Goal: Transaction & Acquisition: Purchase product/service

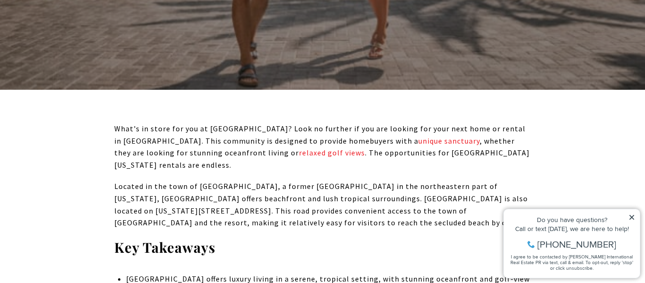
scroll to position [322, 0]
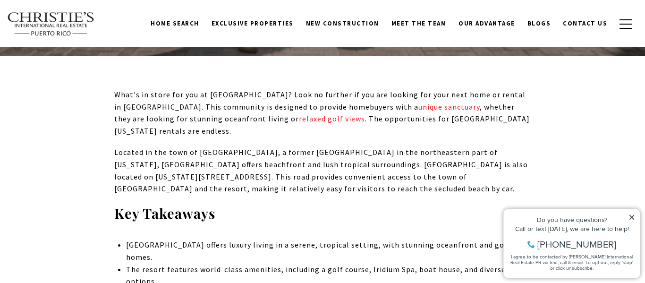
click at [632, 217] on icon at bounding box center [631, 217] width 7 height 7
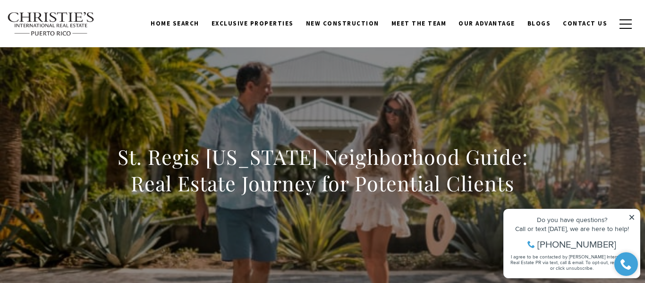
scroll to position [0, 0]
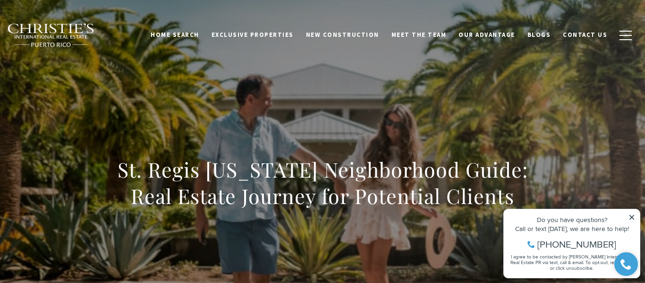
click at [632, 215] on icon at bounding box center [631, 217] width 7 height 7
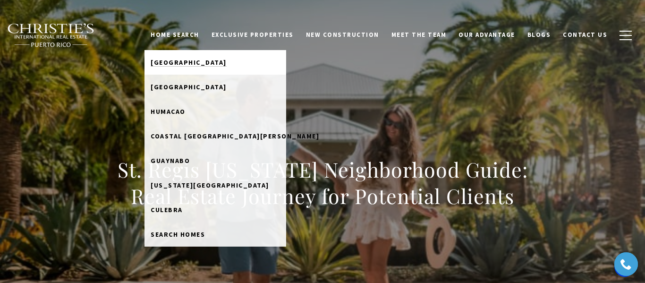
click at [209, 69] on link "Dorado Beach" at bounding box center [215, 62] width 142 height 25
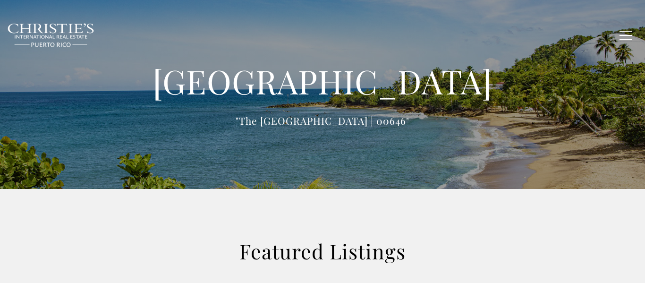
type input "**********"
type input "*********"
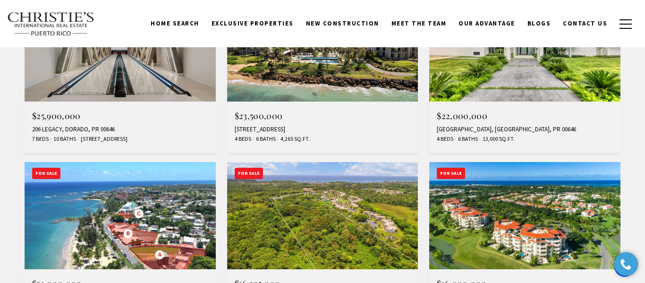
scroll to position [595, 0]
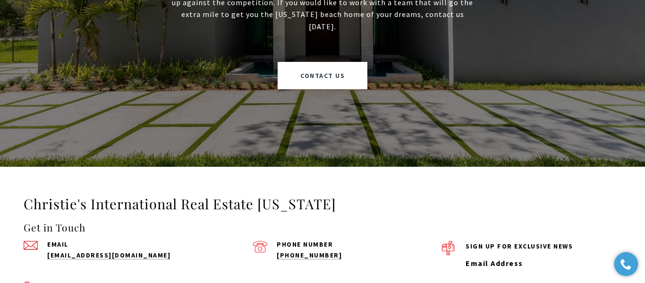
click at [392, 220] on h4 "Get in Touch" at bounding box center [233, 227] width 418 height 15
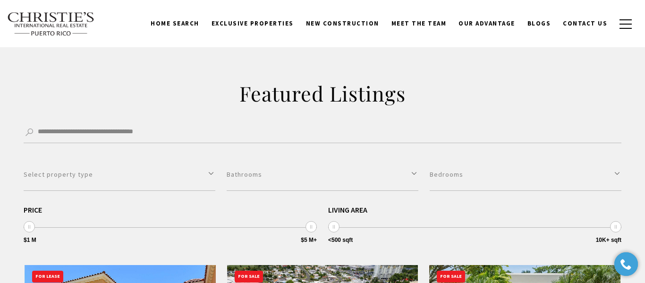
scroll to position [158, 0]
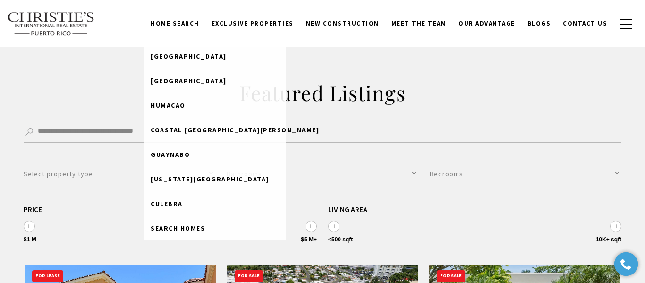
click at [200, 24] on link "Home Search" at bounding box center [174, 24] width 61 height 18
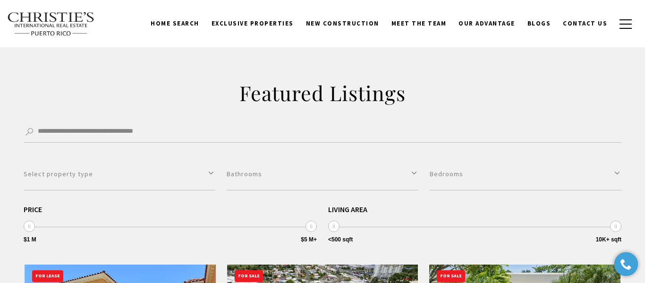
click at [200, 24] on link "Home Search" at bounding box center [174, 24] width 61 height 18
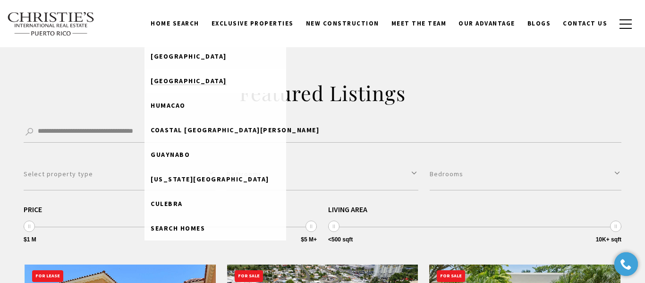
click at [188, 76] on span "Rio Grande" at bounding box center [189, 80] width 76 height 8
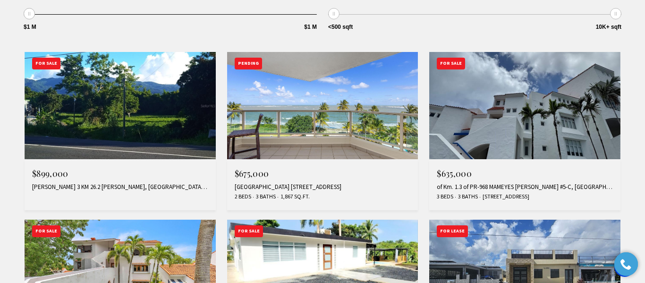
scroll to position [372, 0]
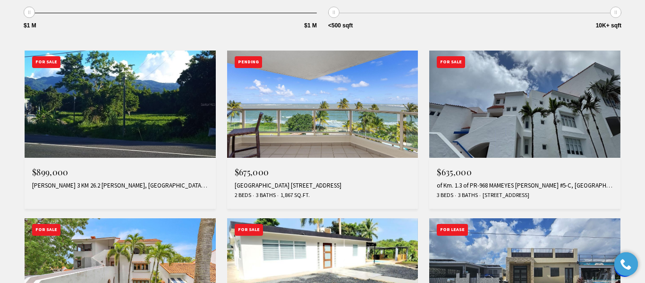
click at [154, 98] on img at bounding box center [120, 104] width 191 height 108
click at [314, 104] on img at bounding box center [322, 104] width 191 height 108
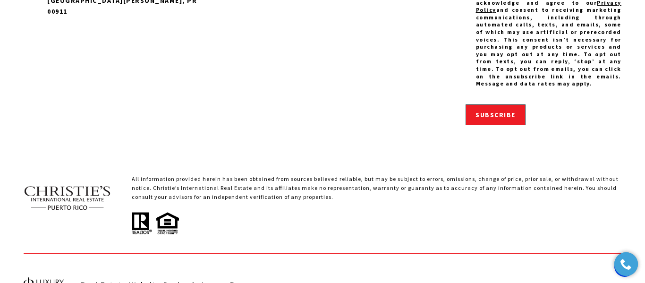
scroll to position [1674, 0]
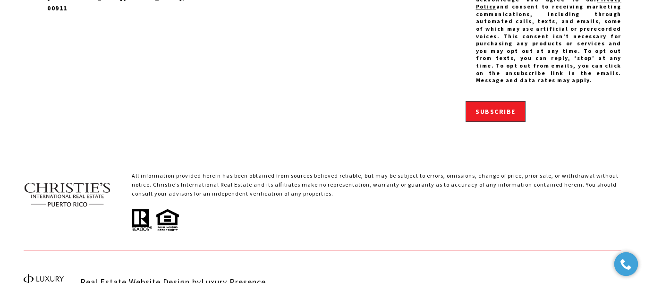
click at [443, 98] on div "Sign up for exclusive news Middle Name Email Address Opt In/Disclaimer Consent:…" at bounding box center [531, 31] width 179 height 203
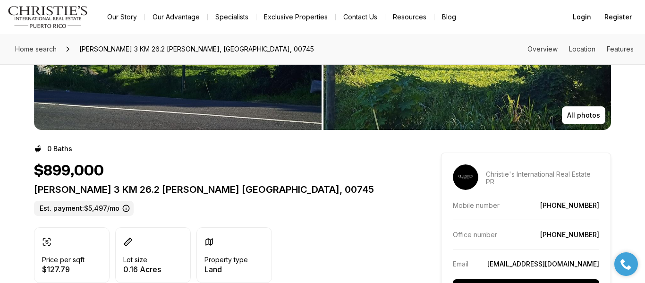
scroll to position [120, 0]
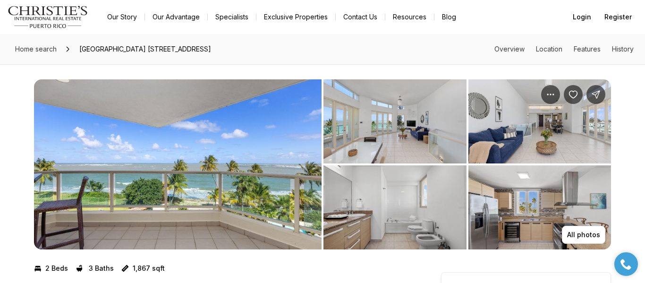
scroll to position [1, 0]
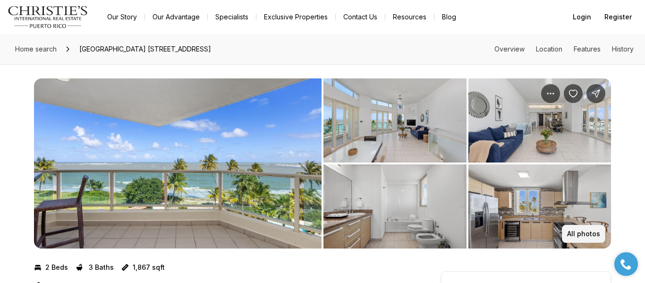
click at [598, 230] on p "All photos" at bounding box center [583, 234] width 33 height 8
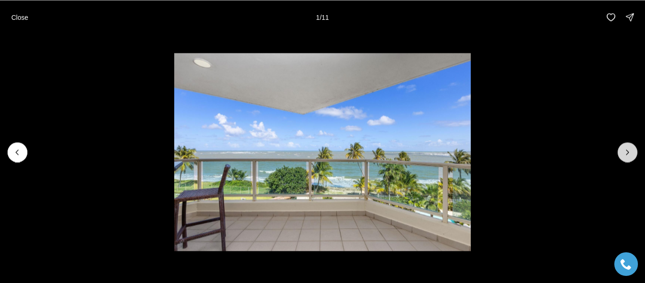
click at [623, 151] on icon "Next slide" at bounding box center [627, 151] width 9 height 9
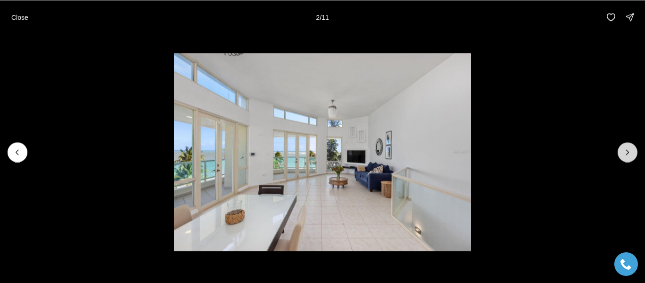
click at [623, 151] on icon "Next slide" at bounding box center [627, 151] width 9 height 9
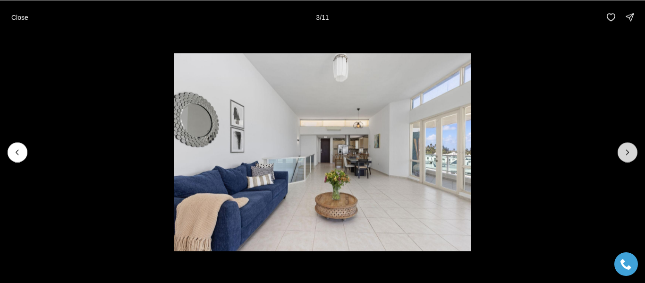
click at [623, 151] on icon "Next slide" at bounding box center [627, 151] width 9 height 9
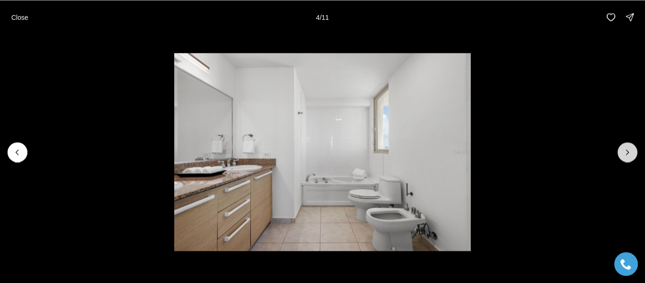
click at [623, 151] on icon "Next slide" at bounding box center [627, 151] width 9 height 9
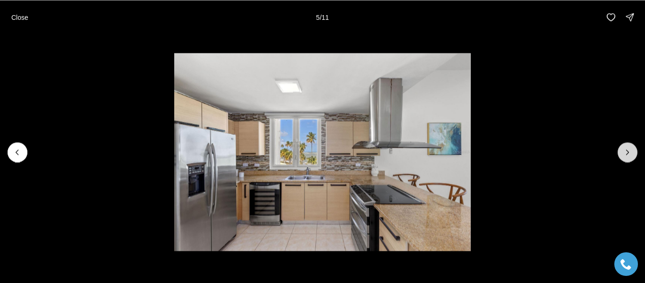
click at [623, 151] on icon "Next slide" at bounding box center [627, 151] width 9 height 9
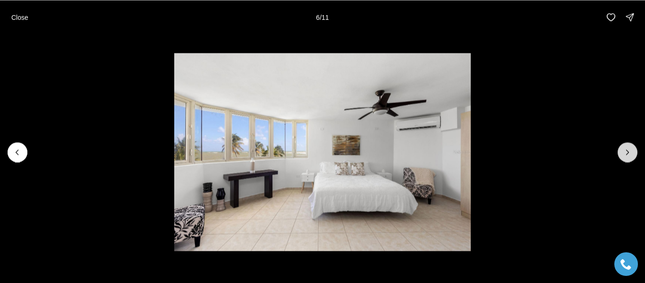
click at [623, 151] on icon "Next slide" at bounding box center [627, 151] width 9 height 9
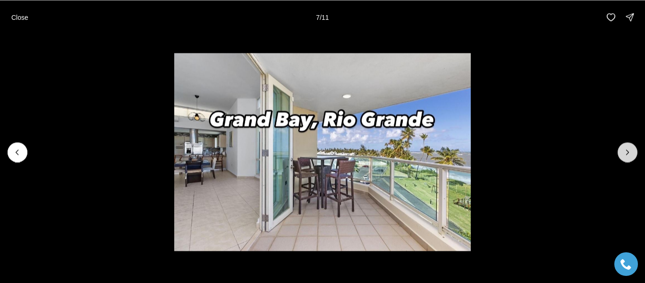
click at [623, 151] on icon "Next slide" at bounding box center [627, 151] width 9 height 9
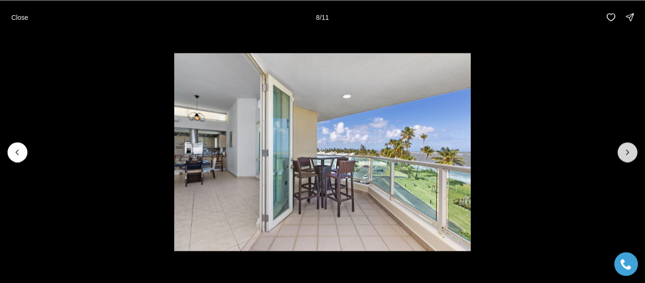
click at [623, 151] on icon "Next slide" at bounding box center [627, 151] width 9 height 9
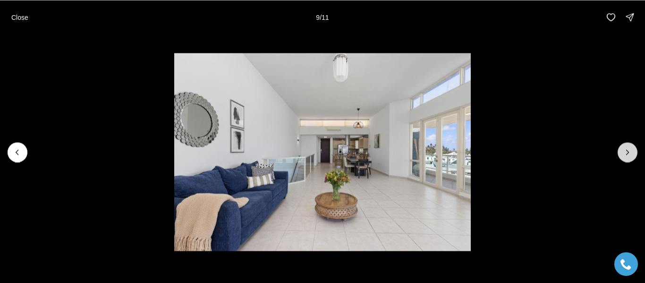
click at [623, 151] on icon "Next slide" at bounding box center [627, 151] width 9 height 9
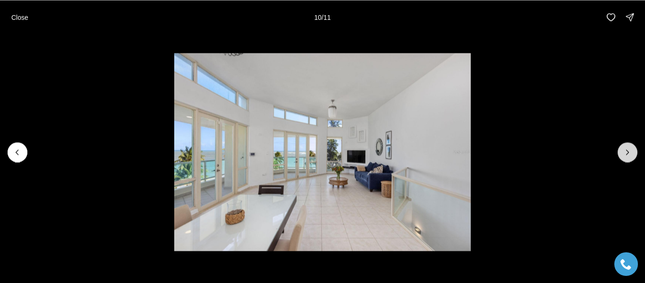
click at [623, 151] on icon "Next slide" at bounding box center [627, 151] width 9 height 9
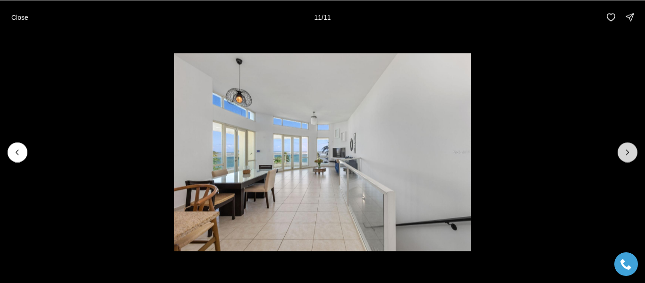
click at [622, 151] on div at bounding box center [627, 152] width 20 height 20
click at [26, 13] on p "Close" at bounding box center [19, 17] width 17 height 8
